Goal: Transaction & Acquisition: Subscribe to service/newsletter

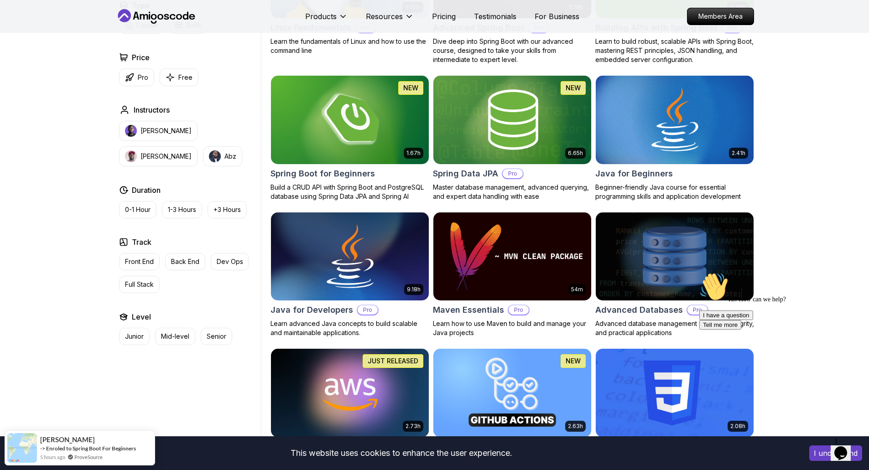
scroll to position [365, 0]
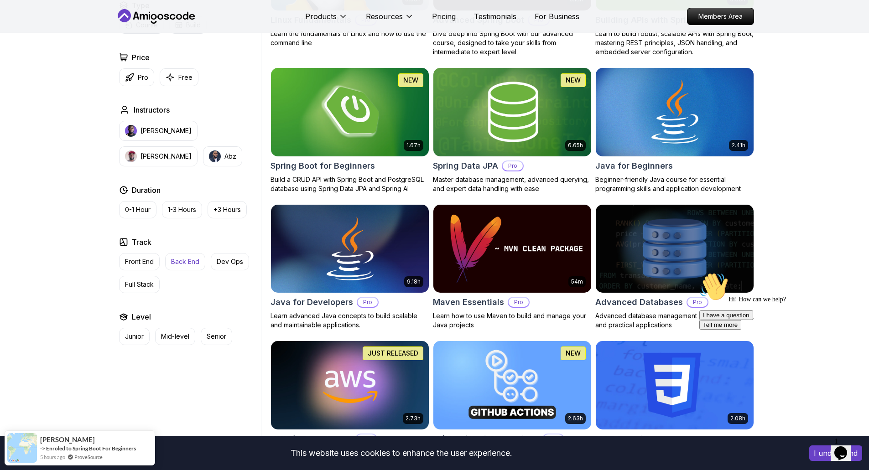
click at [181, 262] on p "Back End" at bounding box center [185, 261] width 28 height 9
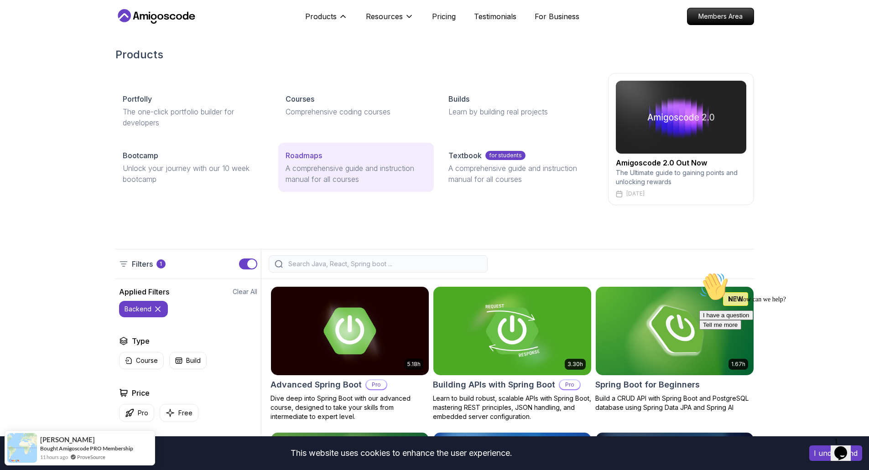
click at [294, 147] on link "Roadmaps A comprehensive guide and instruction manual for all courses" at bounding box center [356, 167] width 156 height 49
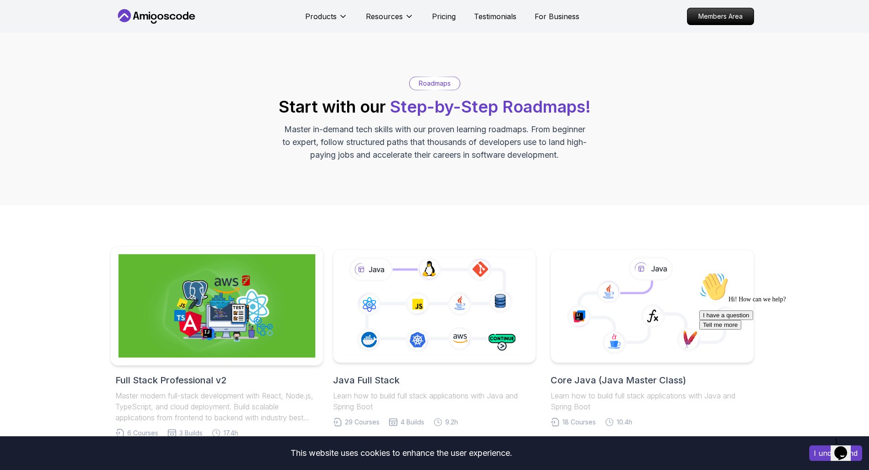
scroll to position [91, 0]
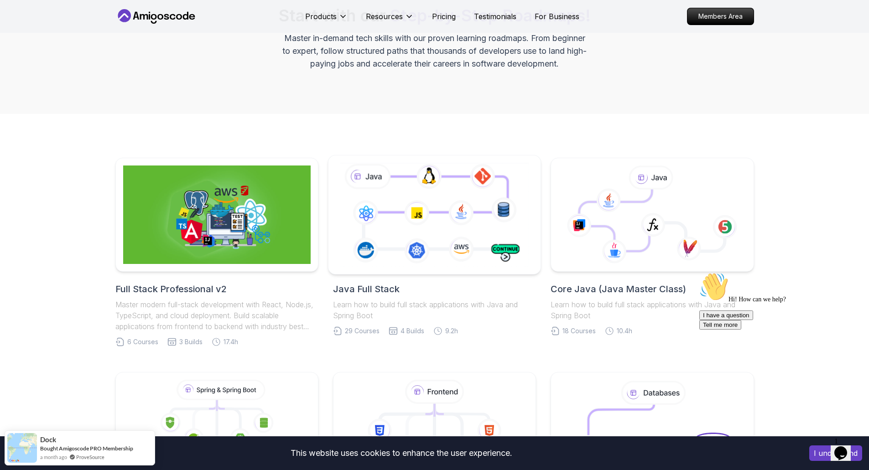
click at [493, 193] on icon at bounding box center [434, 214] width 193 height 107
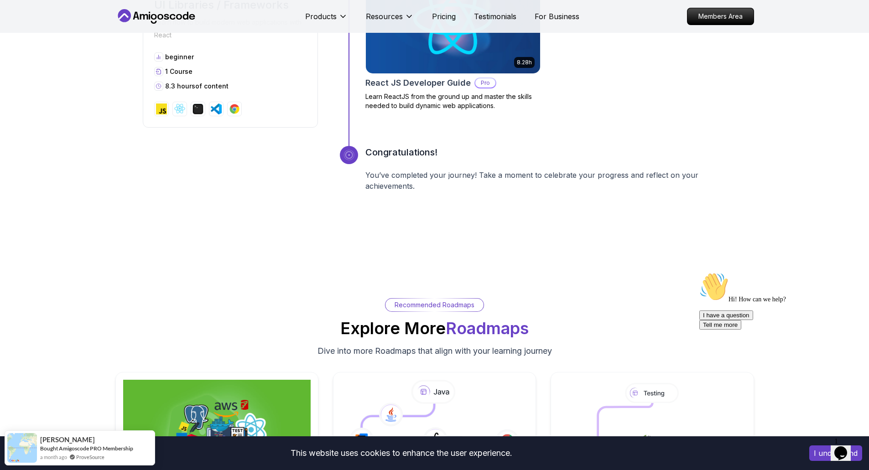
scroll to position [4153, 0]
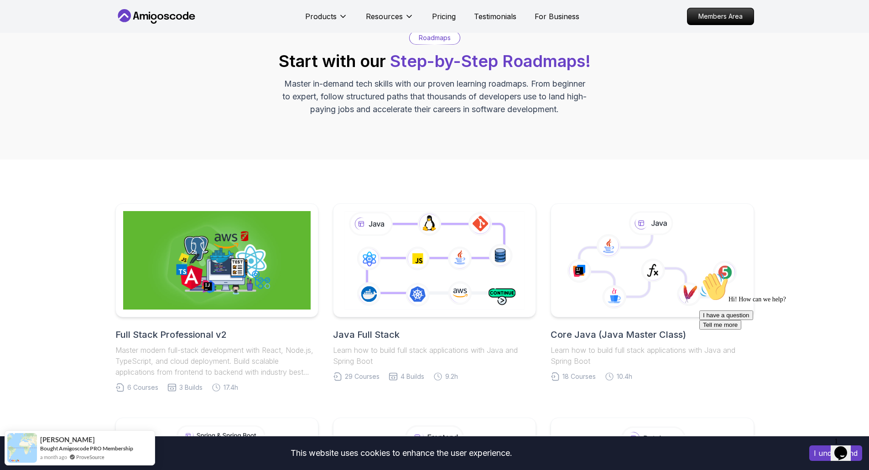
scroll to position [274, 0]
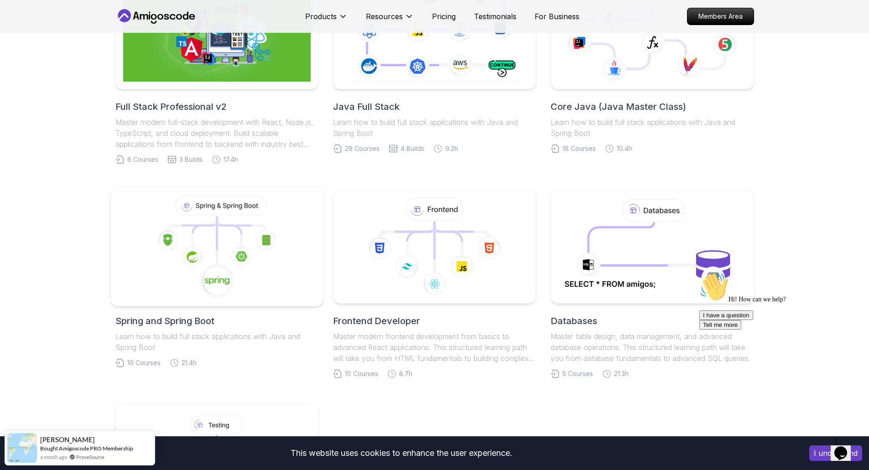
click at [171, 220] on icon at bounding box center [216, 247] width 197 height 104
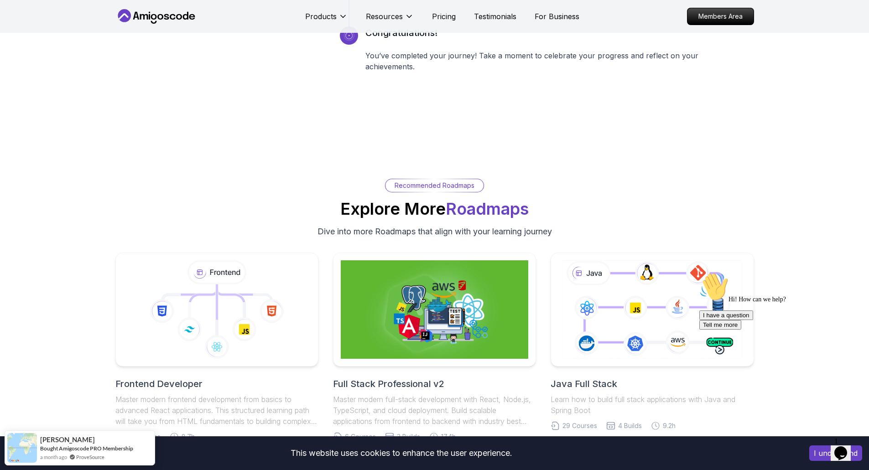
scroll to position [2054, 0]
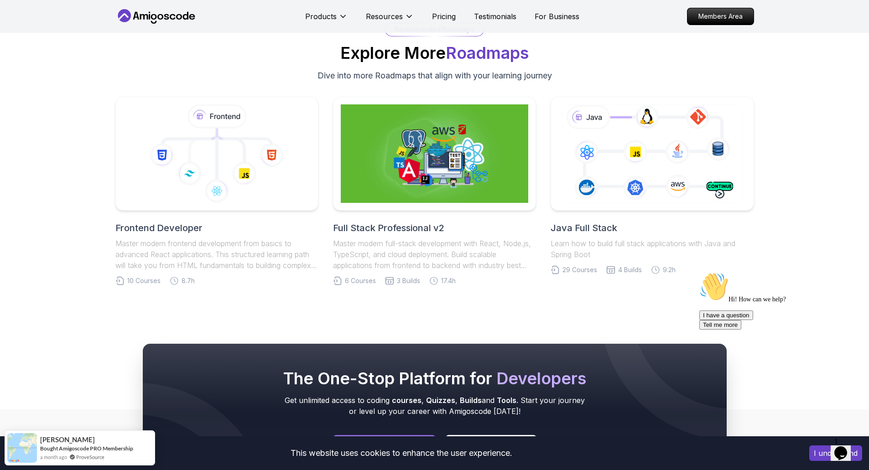
click at [571, 226] on h2 "Java Full Stack" at bounding box center [652, 228] width 203 height 13
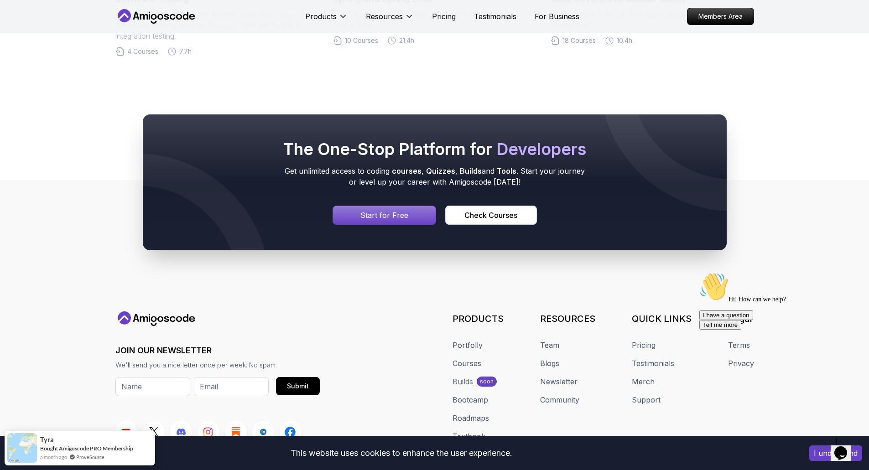
scroll to position [4381, 0]
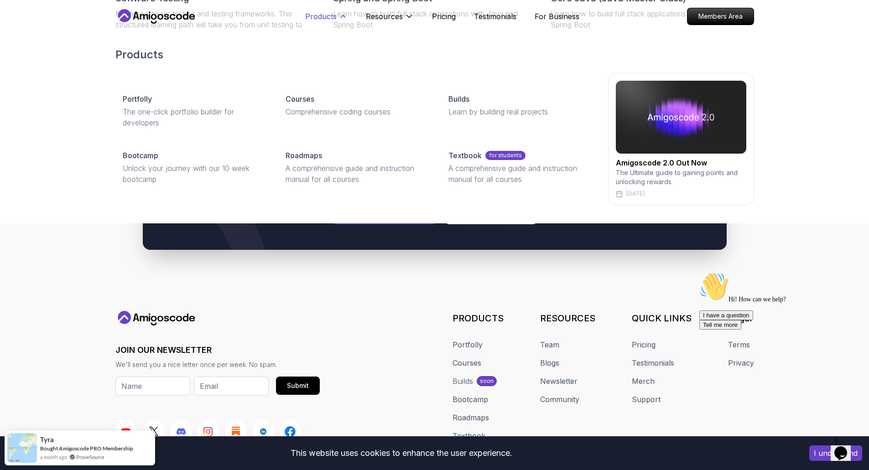
click at [331, 17] on p "Products" at bounding box center [320, 16] width 31 height 11
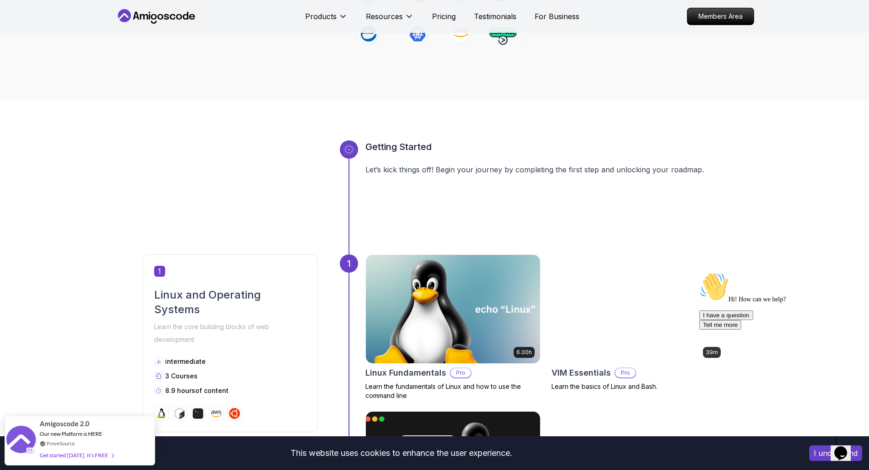
scroll to position [46, 0]
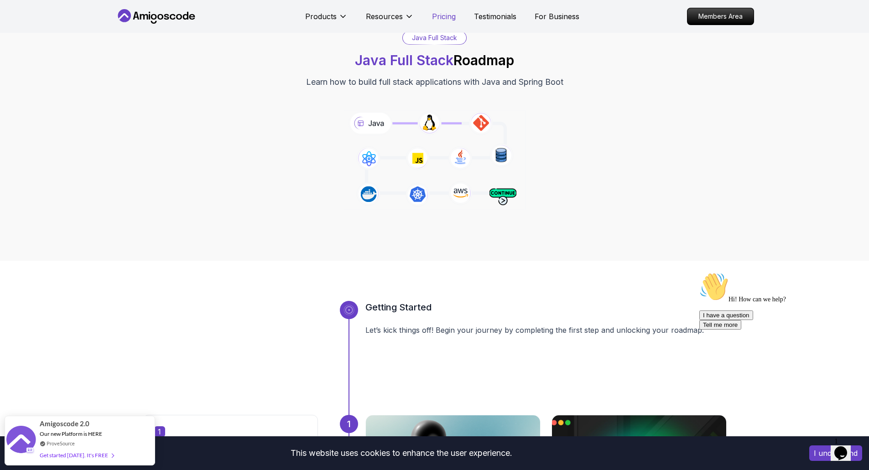
click at [446, 15] on p "Pricing" at bounding box center [444, 16] width 24 height 11
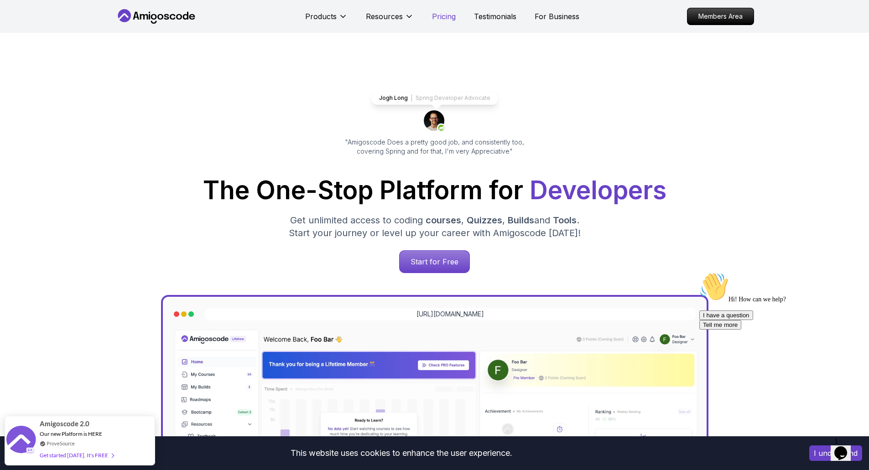
click at [444, 16] on p "Pricing" at bounding box center [444, 16] width 24 height 11
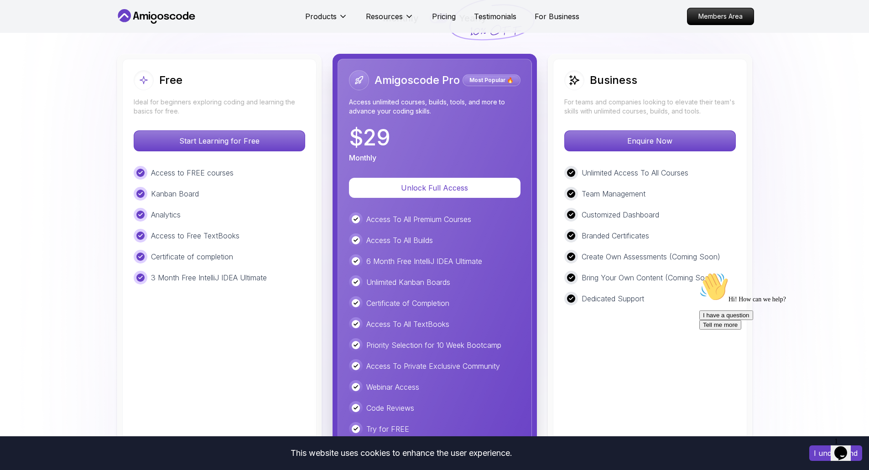
scroll to position [2144, 0]
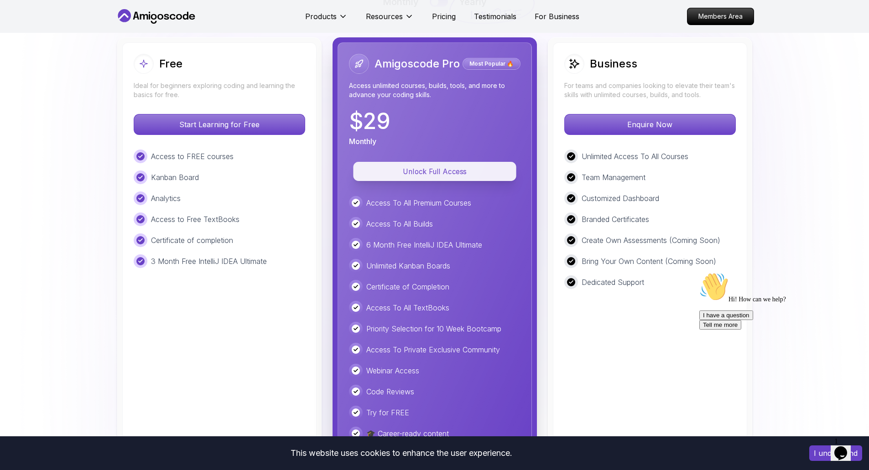
click at [417, 167] on p "Unlock Full Access" at bounding box center [435, 172] width 142 height 10
